Goal: Task Accomplishment & Management: Manage account settings

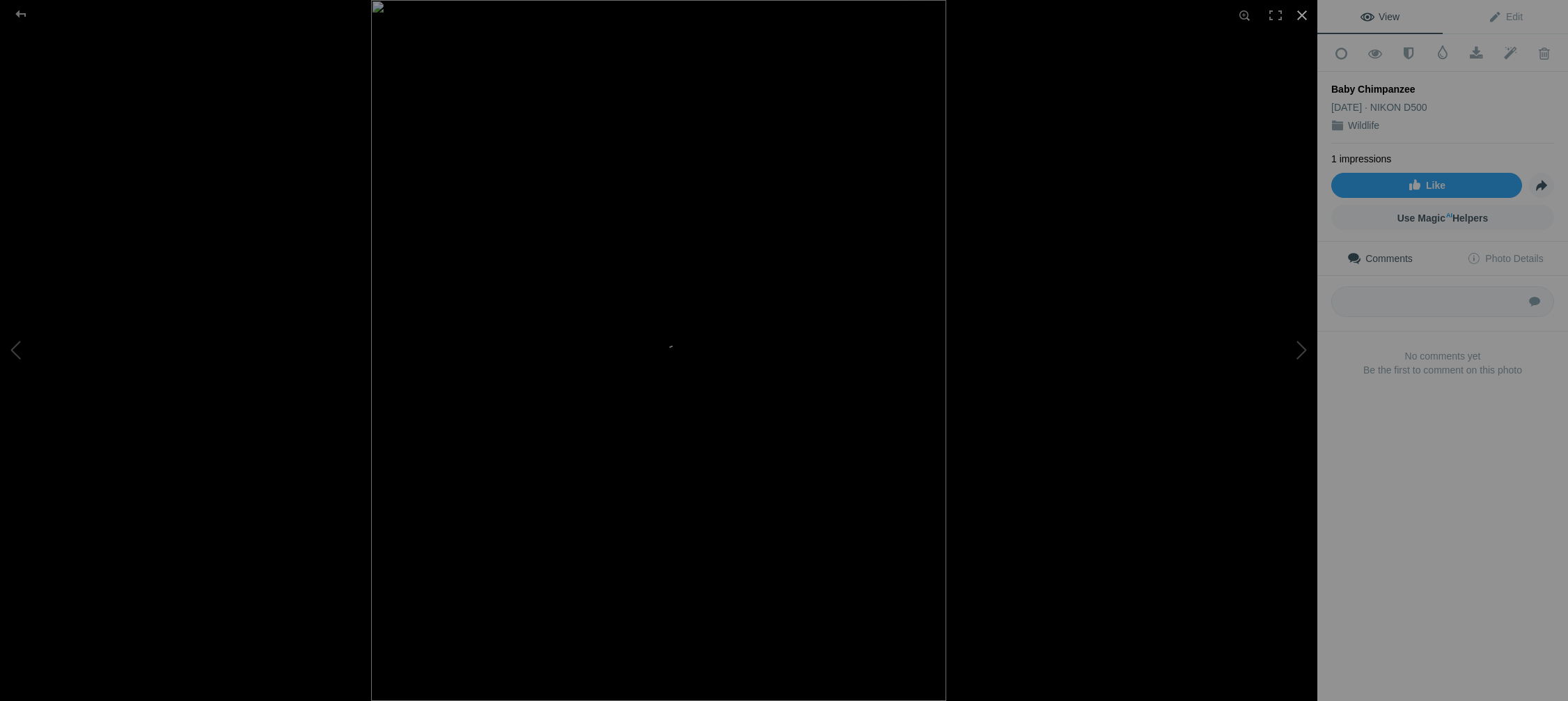
click at [1305, 12] on div at bounding box center [1301, 15] width 31 height 31
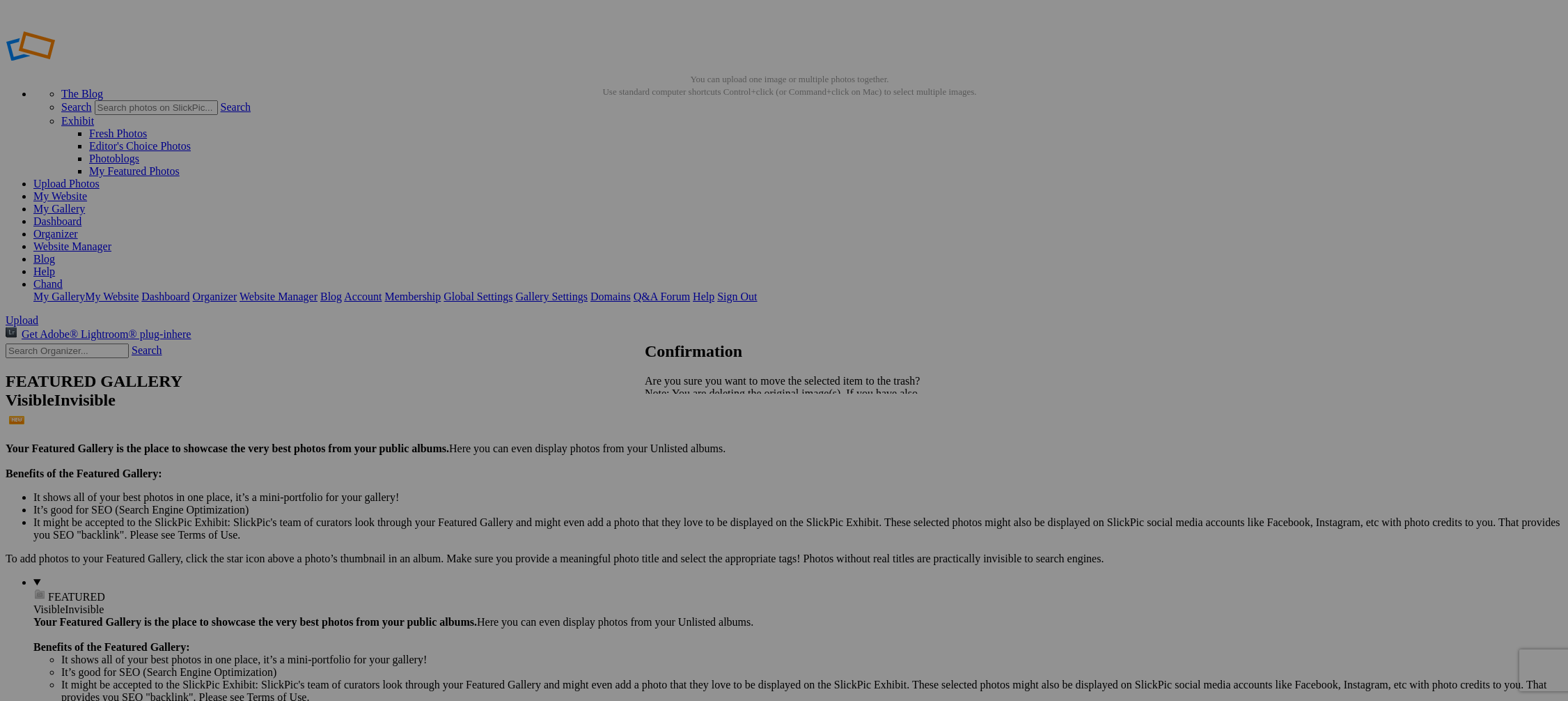
click at [691, 447] on span "Yes" at bounding box center [683, 441] width 16 height 12
drag, startPoint x: 740, startPoint y: 210, endPoint x: 358, endPoint y: 170, distance: 384.1
drag, startPoint x: 630, startPoint y: 210, endPoint x: 351, endPoint y: 186, distance: 280.0
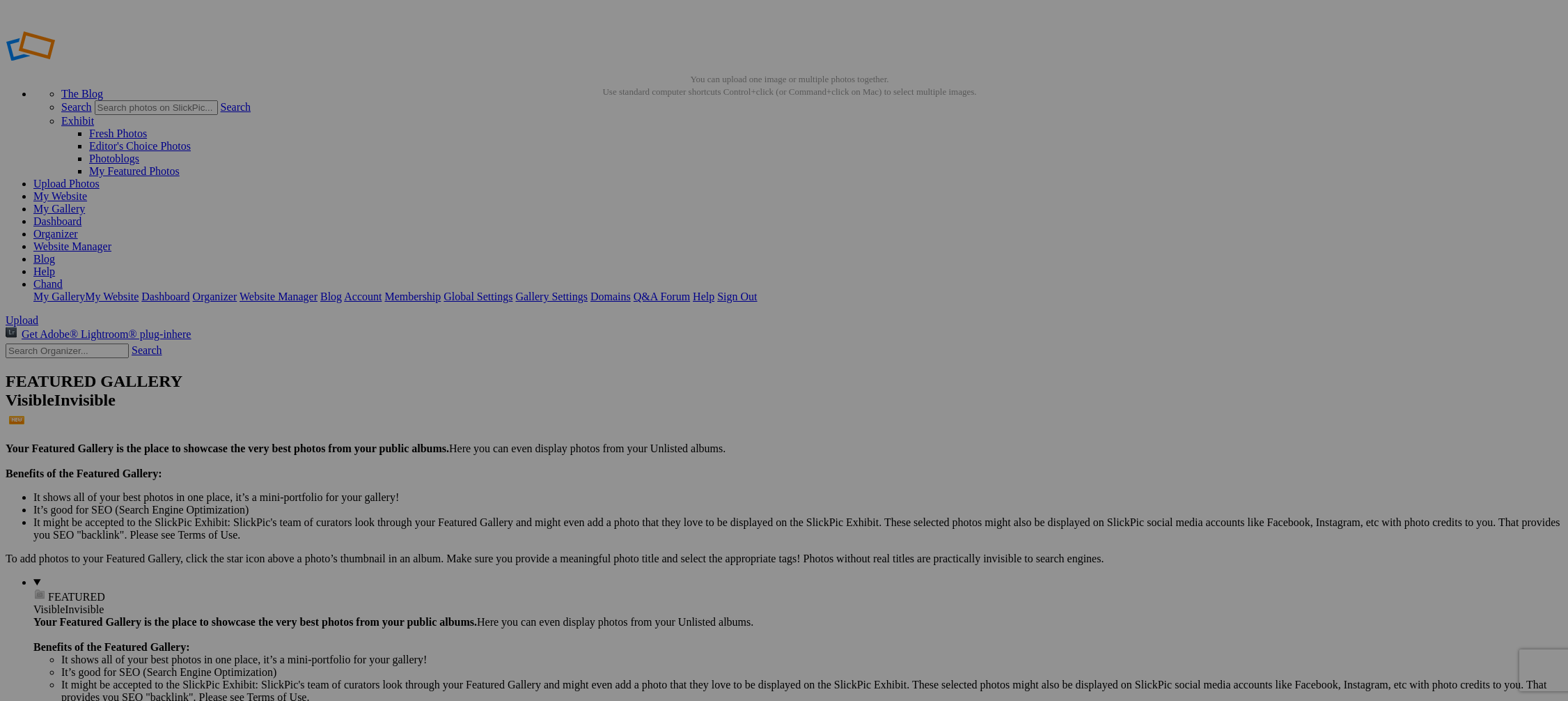
click at [691, 440] on link "Yes" at bounding box center [683, 441] width 16 height 12
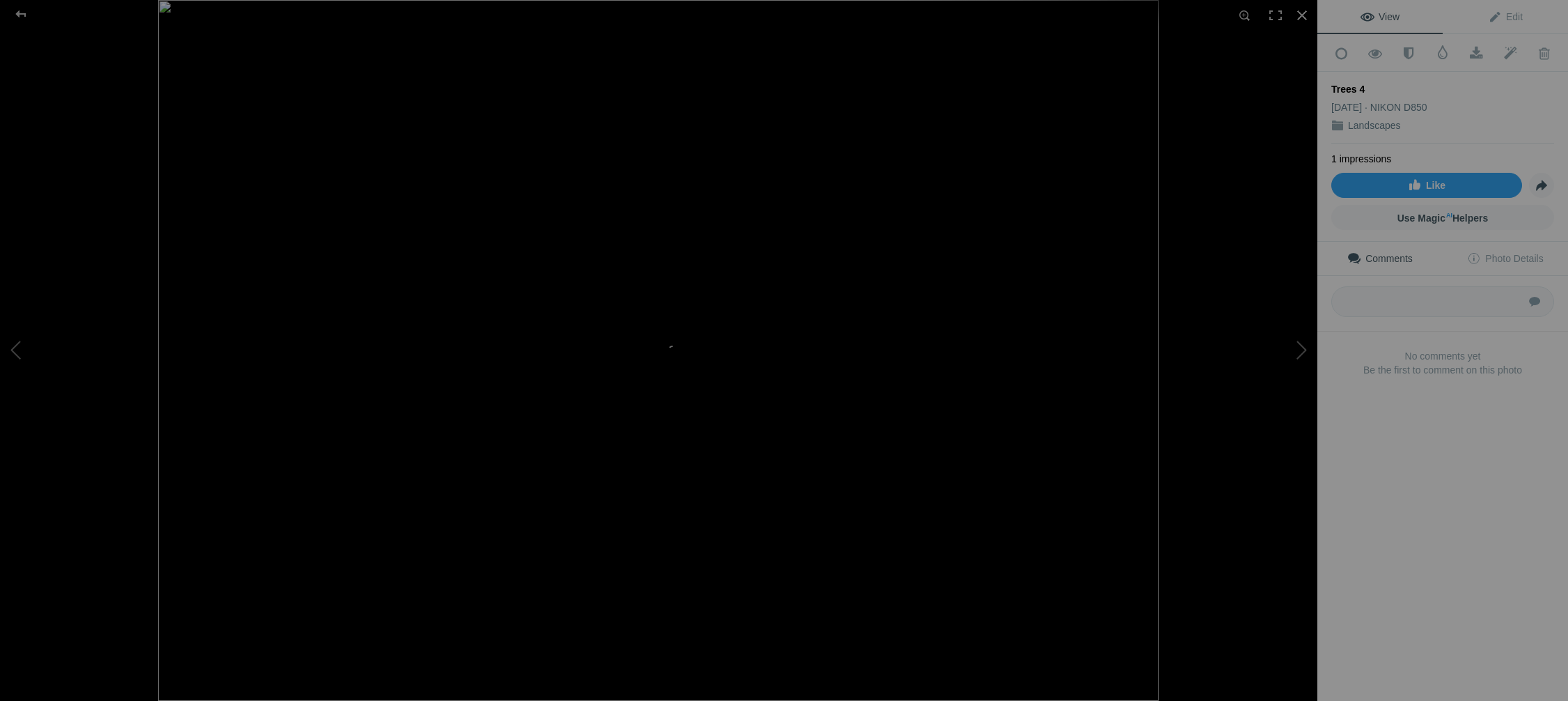
click at [527, 568] on img at bounding box center [658, 350] width 1000 height 701
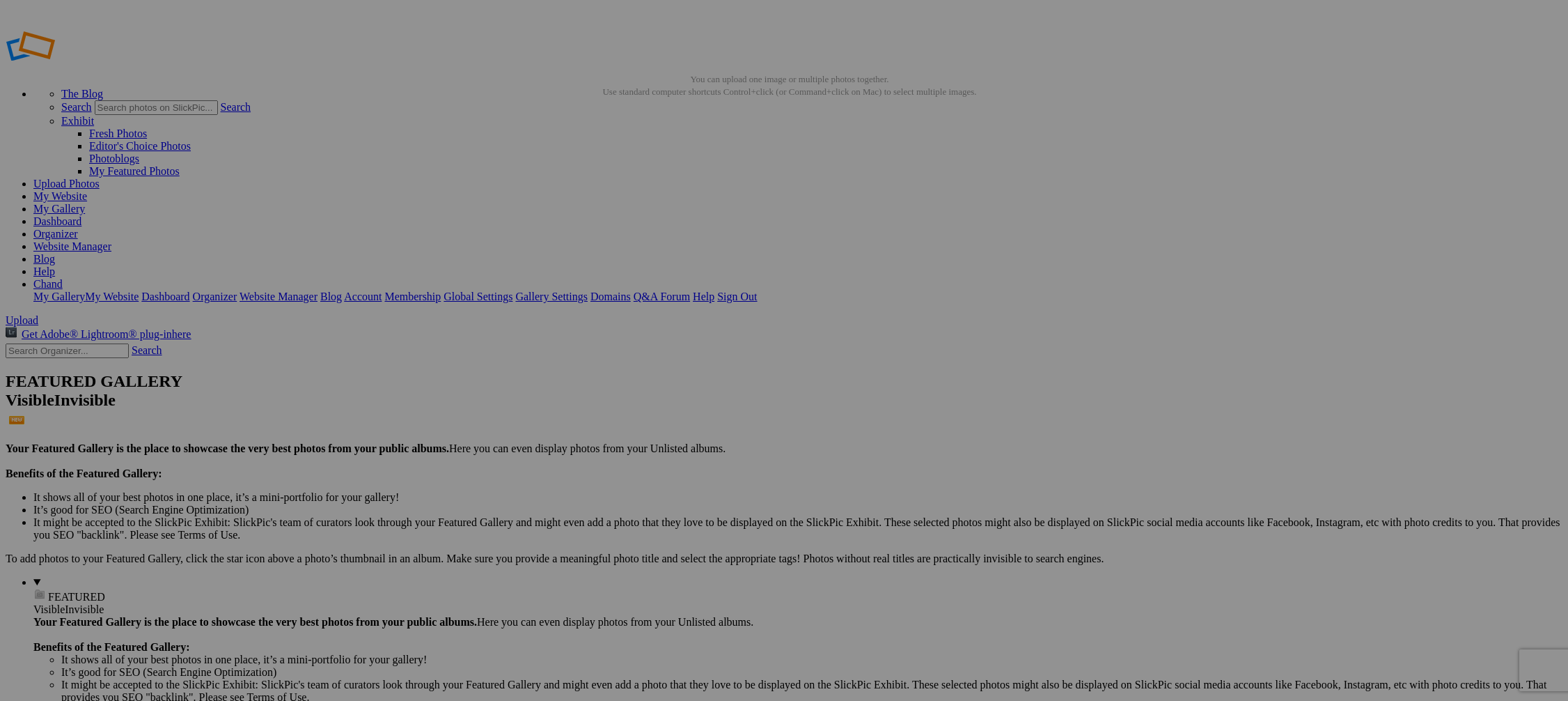
drag, startPoint x: 748, startPoint y: 230, endPoint x: 341, endPoint y: 193, distance: 408.7
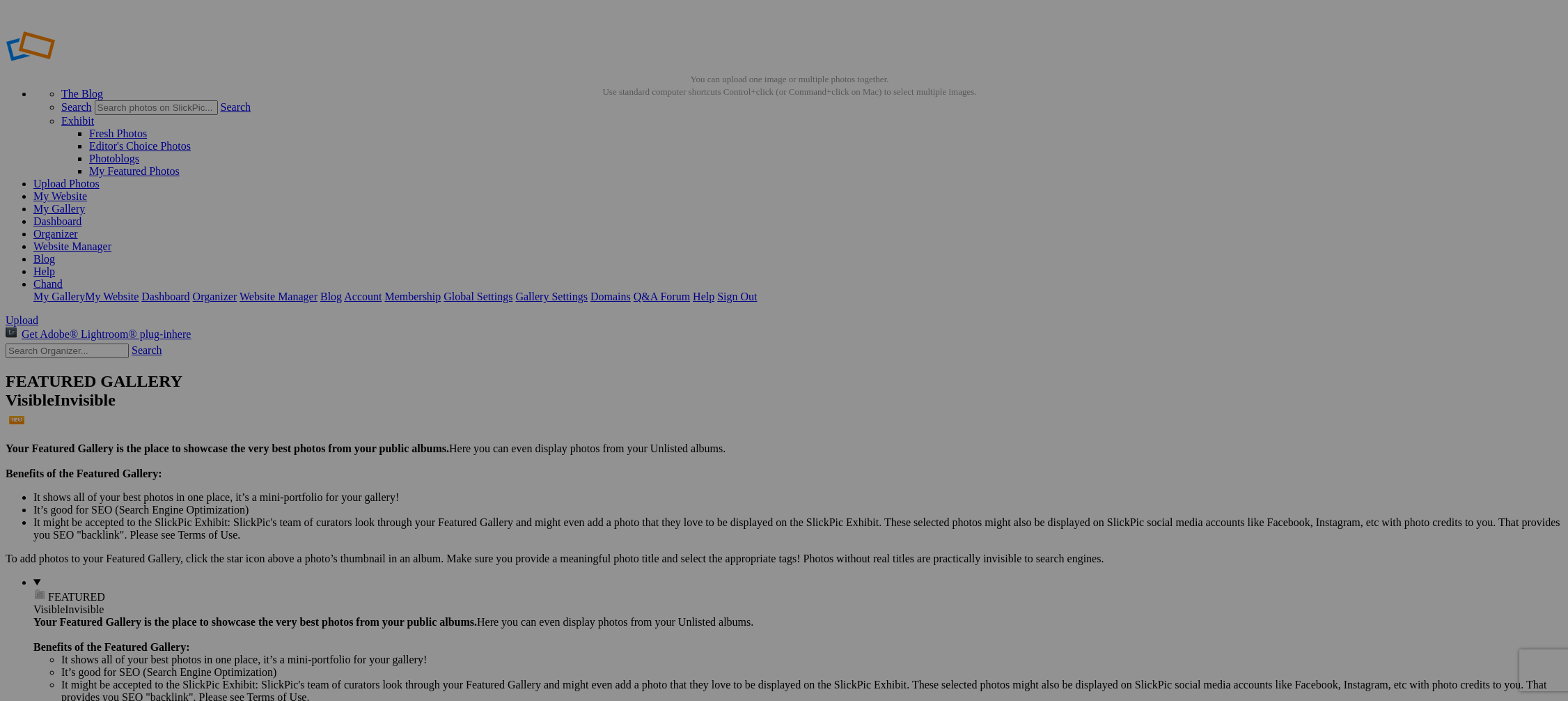
click at [78, 228] on link "Organizer" at bounding box center [56, 233] width 45 height 12
type input "Gray Matters"
click at [659, 420] on span "Create" at bounding box center [644, 425] width 29 height 12
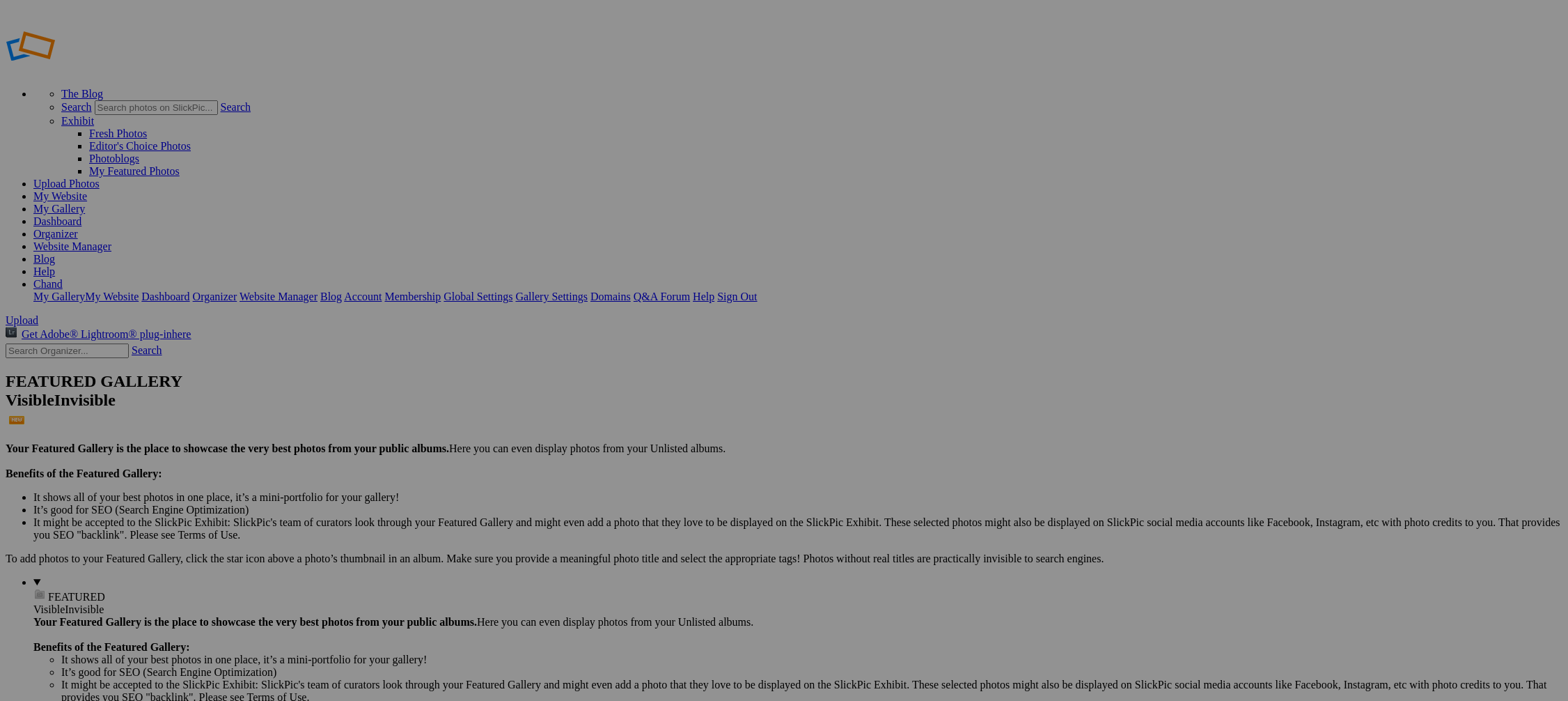
click at [87, 190] on link "My Website" at bounding box center [60, 196] width 53 height 12
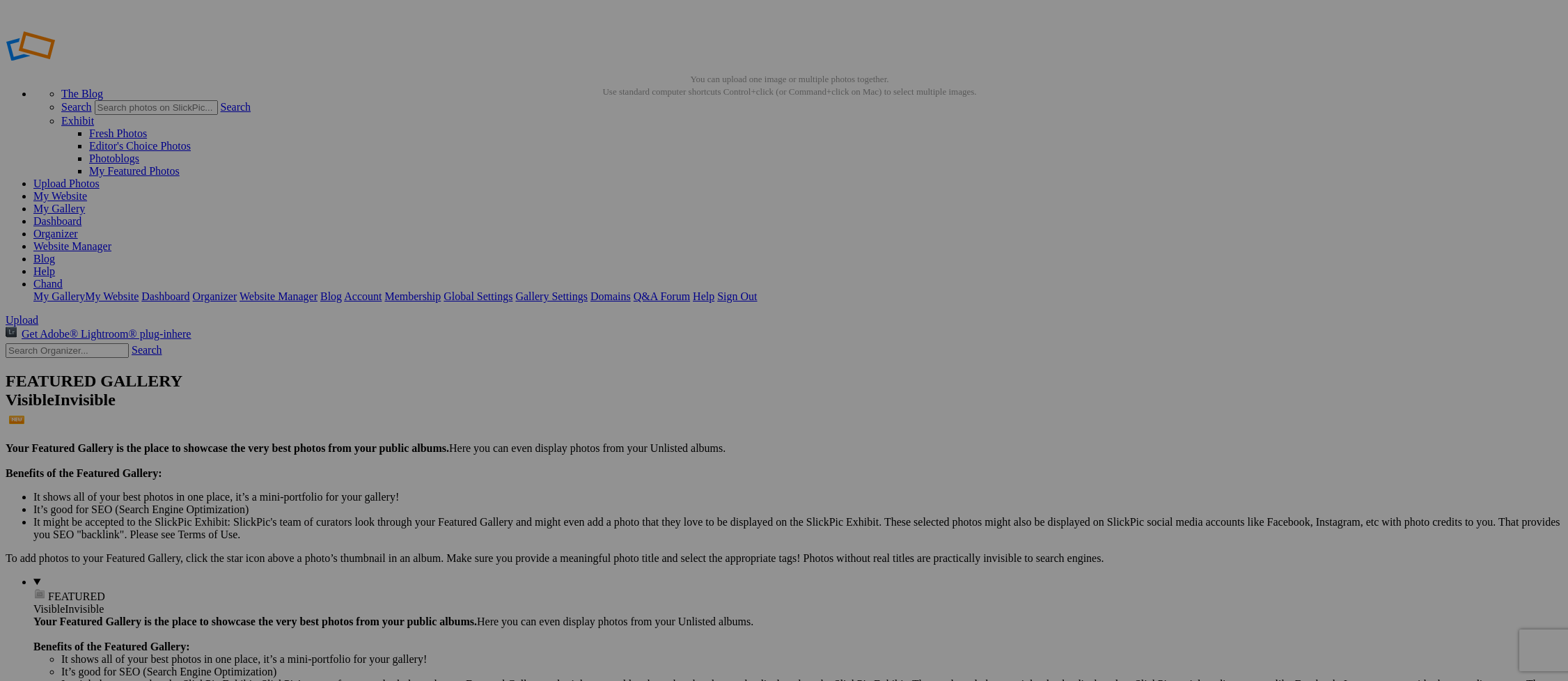
click at [111, 240] on link "Website Manager" at bounding box center [72, 245] width 78 height 12
